Goal: Task Accomplishment & Management: Use online tool/utility

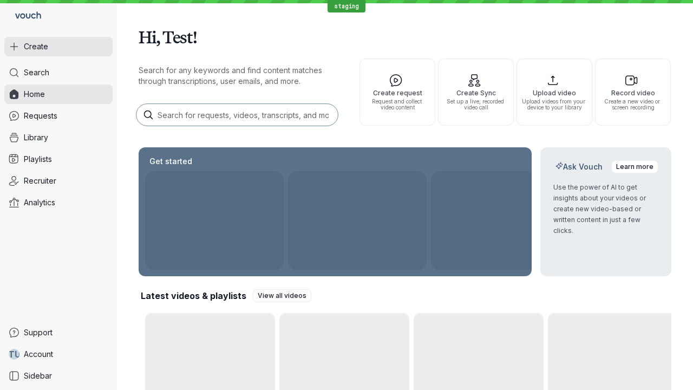
click at [58, 47] on button "Create" at bounding box center [58, 46] width 108 height 19
